Goal: Find specific page/section: Find specific page/section

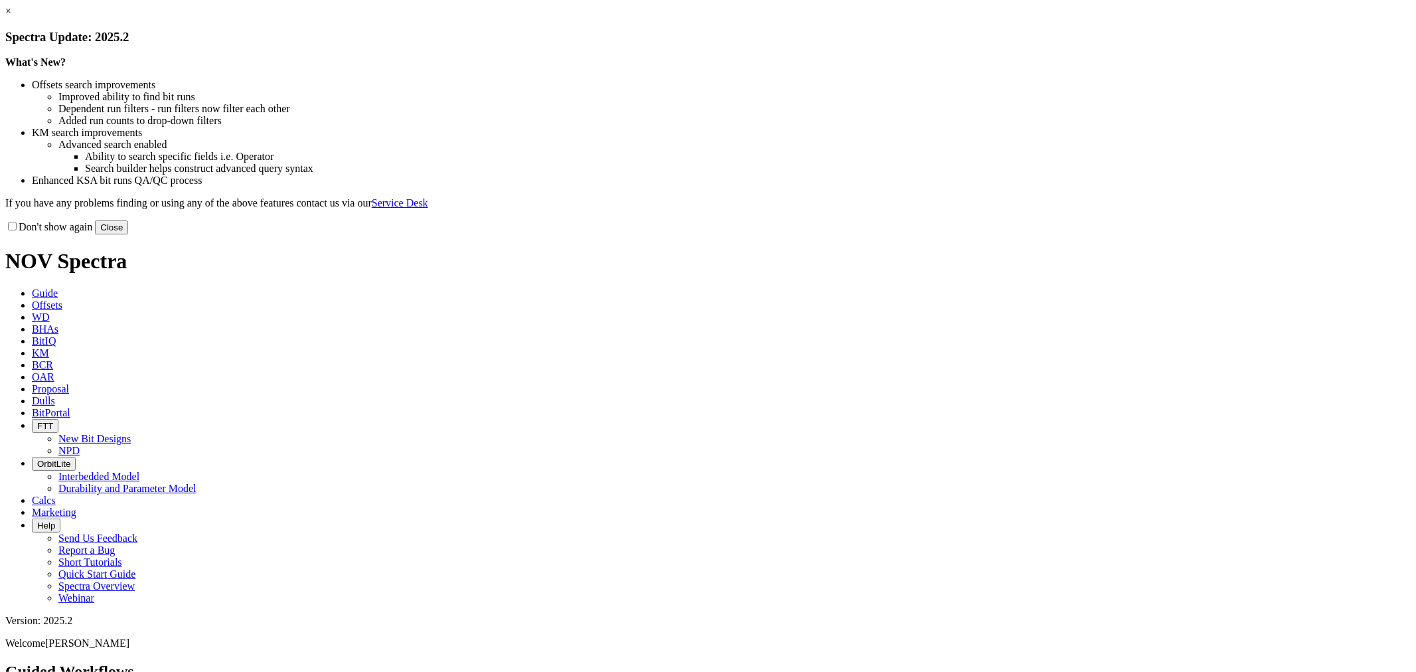
click at [128, 234] on button "Close" at bounding box center [111, 227] width 33 height 14
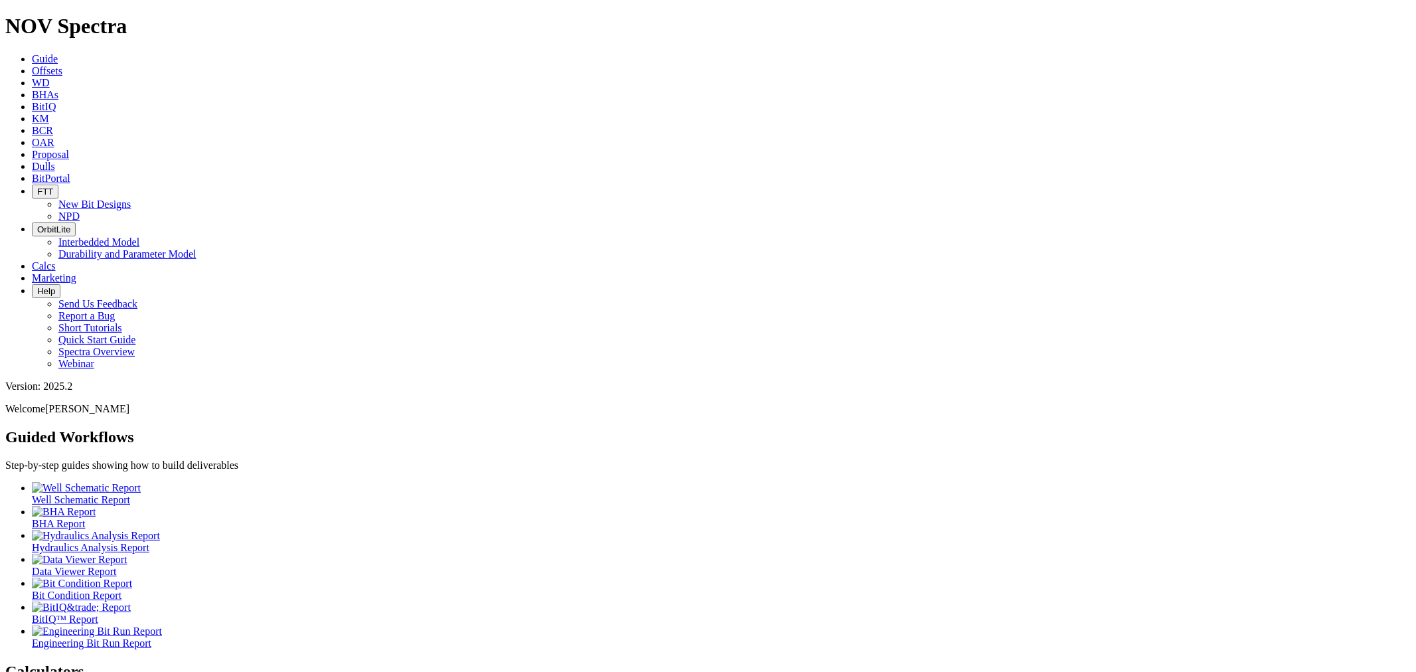
click at [55, 161] on span "Dulls" at bounding box center [43, 166] width 23 height 11
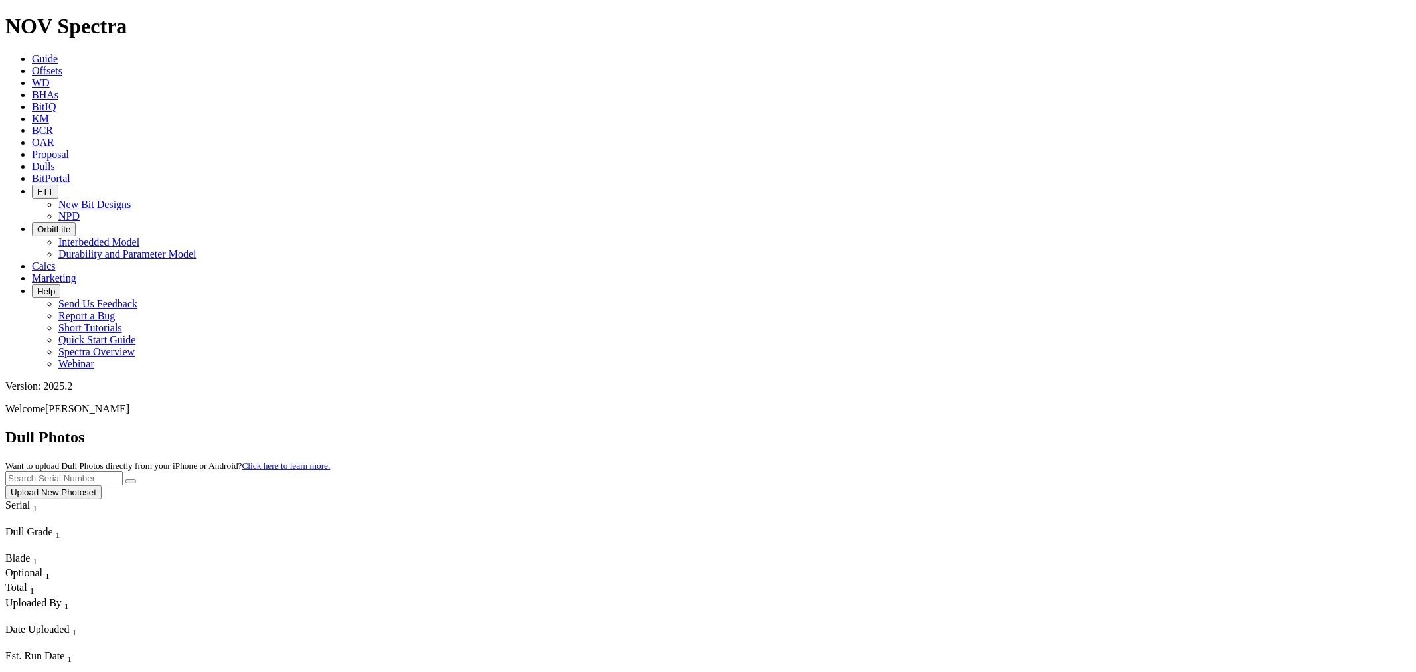
click at [123, 471] on input "text" at bounding box center [64, 478] width 118 height 14
type input "a316743"
click at [125, 479] on button "submit" at bounding box center [130, 481] width 11 height 4
